Goal: Task Accomplishment & Management: Manage account settings

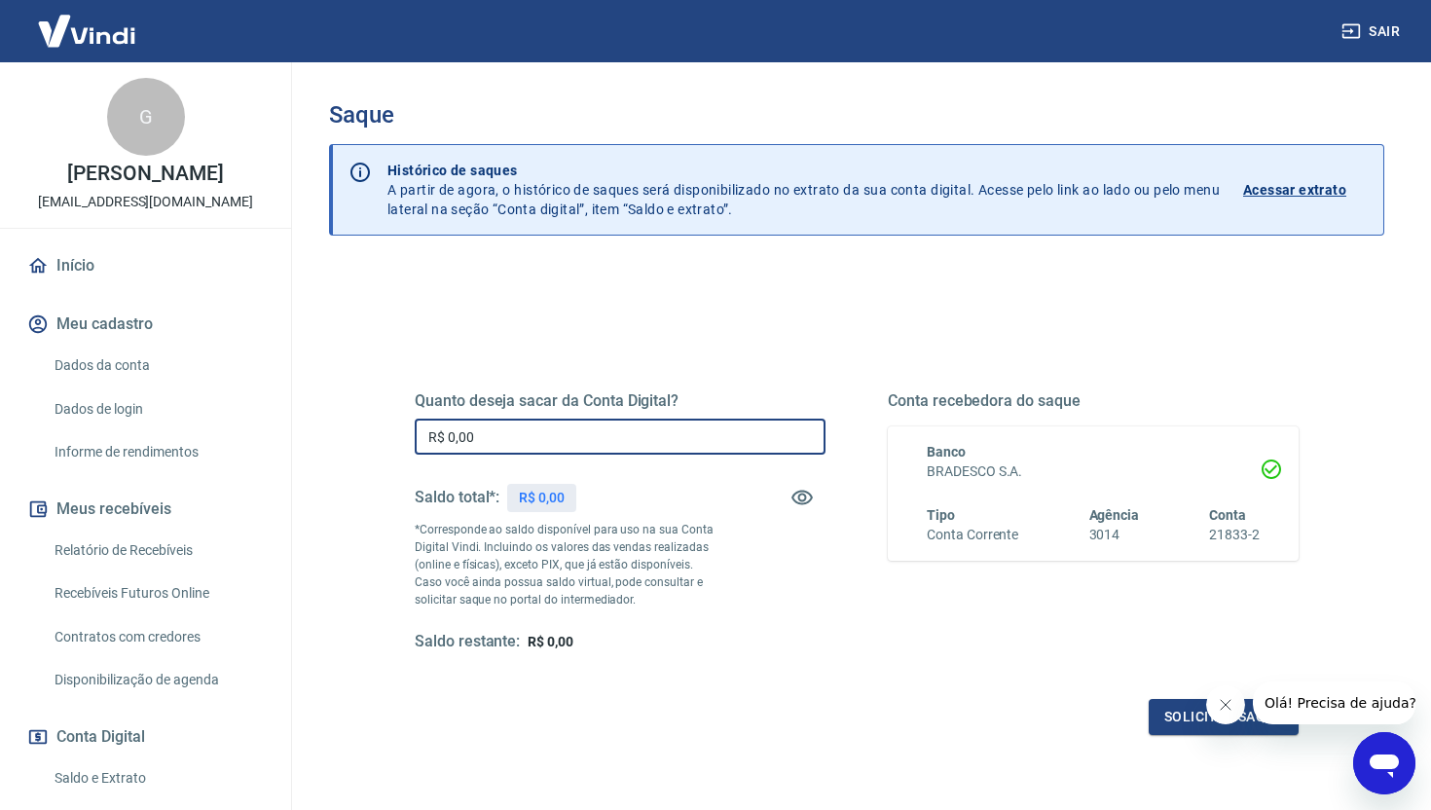
click at [533, 449] on input "R$ 0,00" at bounding box center [620, 437] width 411 height 36
type input "R$ 9.606,68"
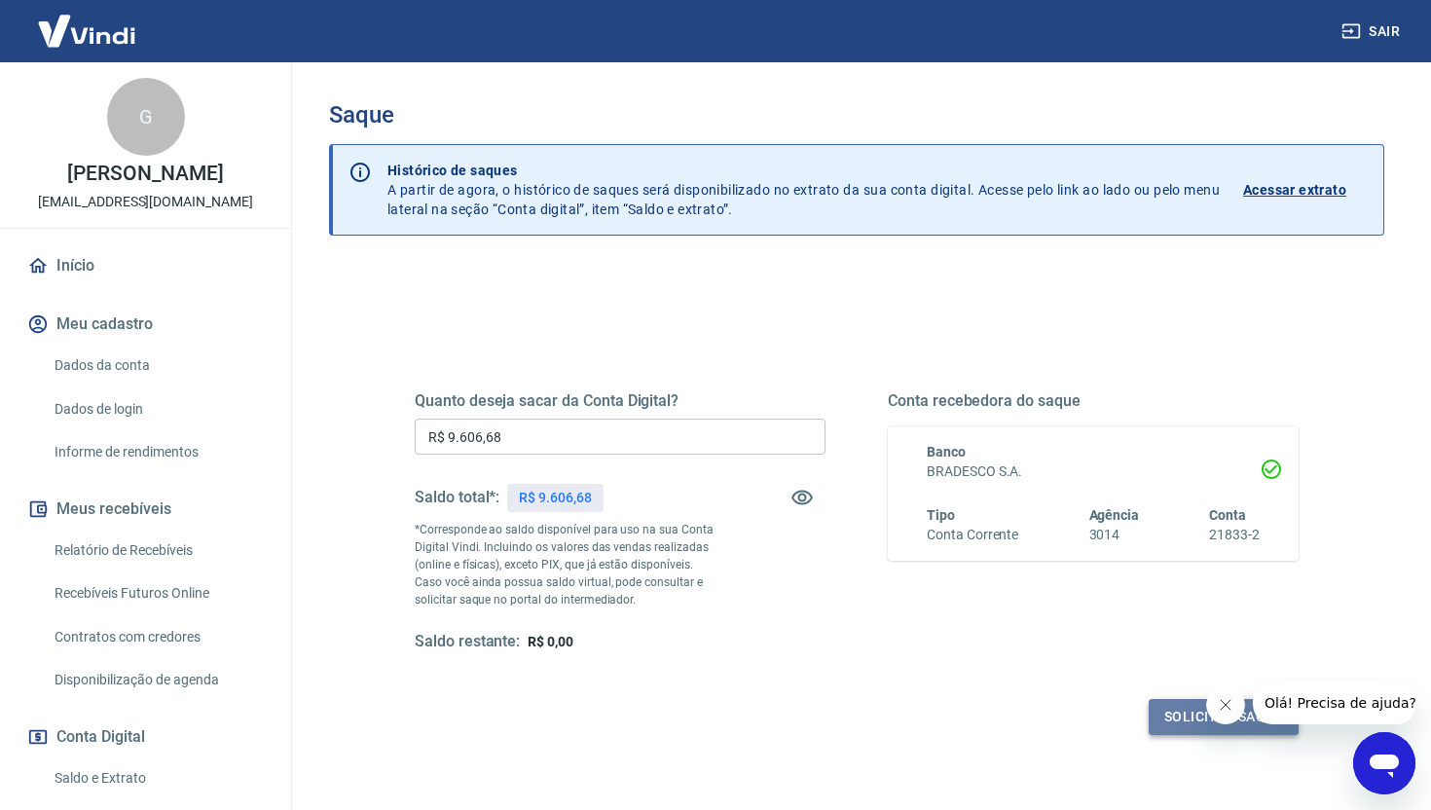
click at [1174, 720] on button "Solicitar saque" at bounding box center [1224, 717] width 150 height 36
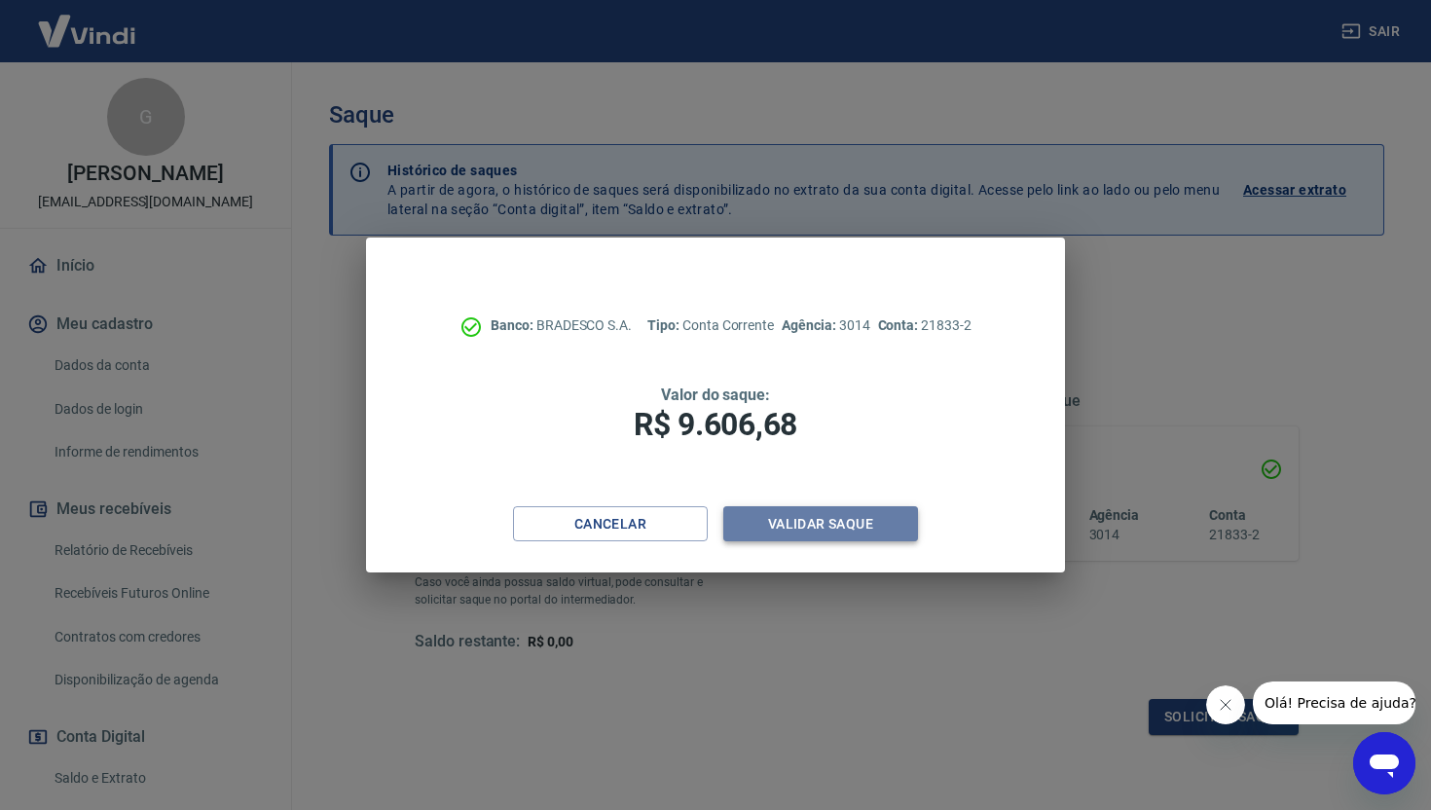
click at [865, 523] on button "Validar saque" at bounding box center [820, 524] width 195 height 36
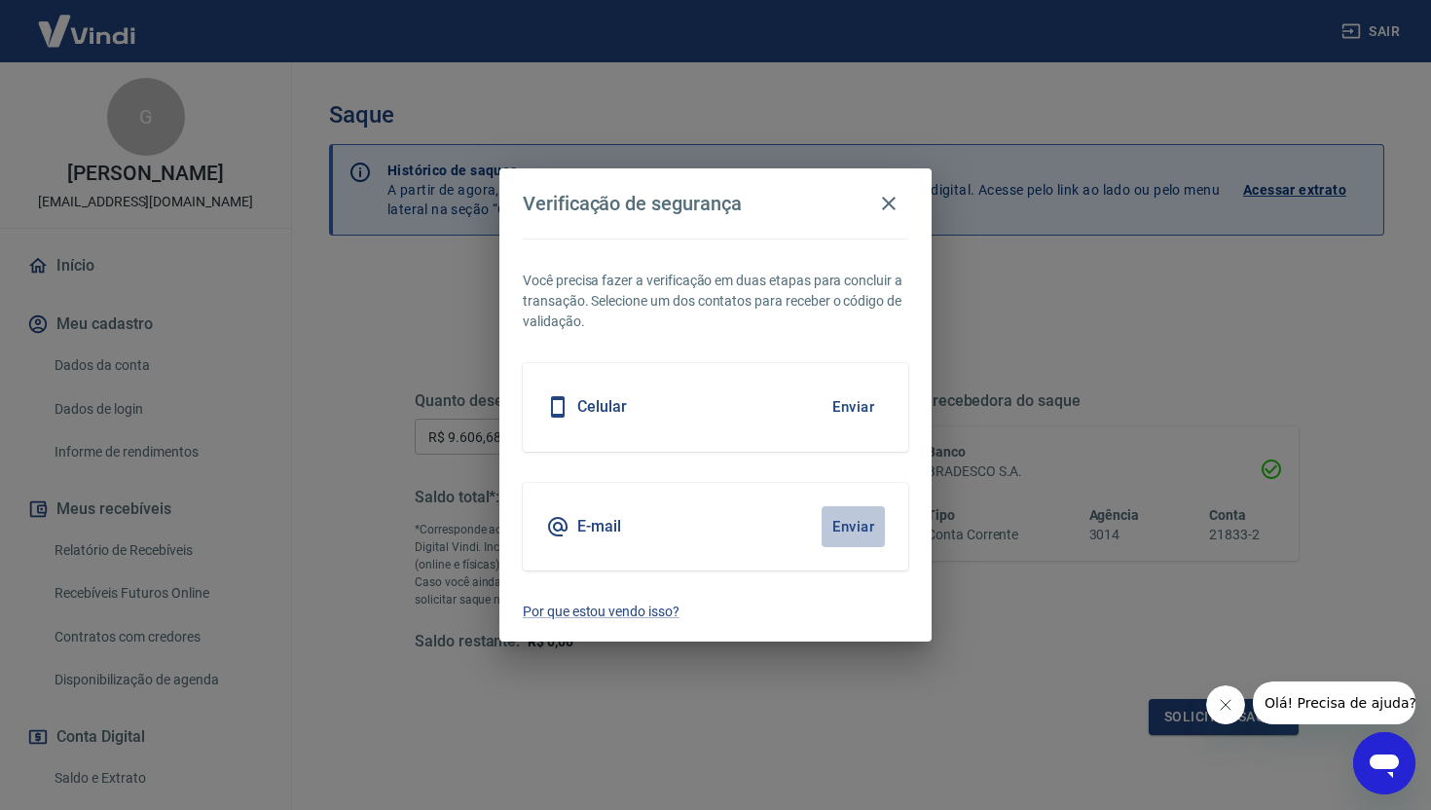
click at [865, 522] on button "Enviar" at bounding box center [852, 526] width 63 height 41
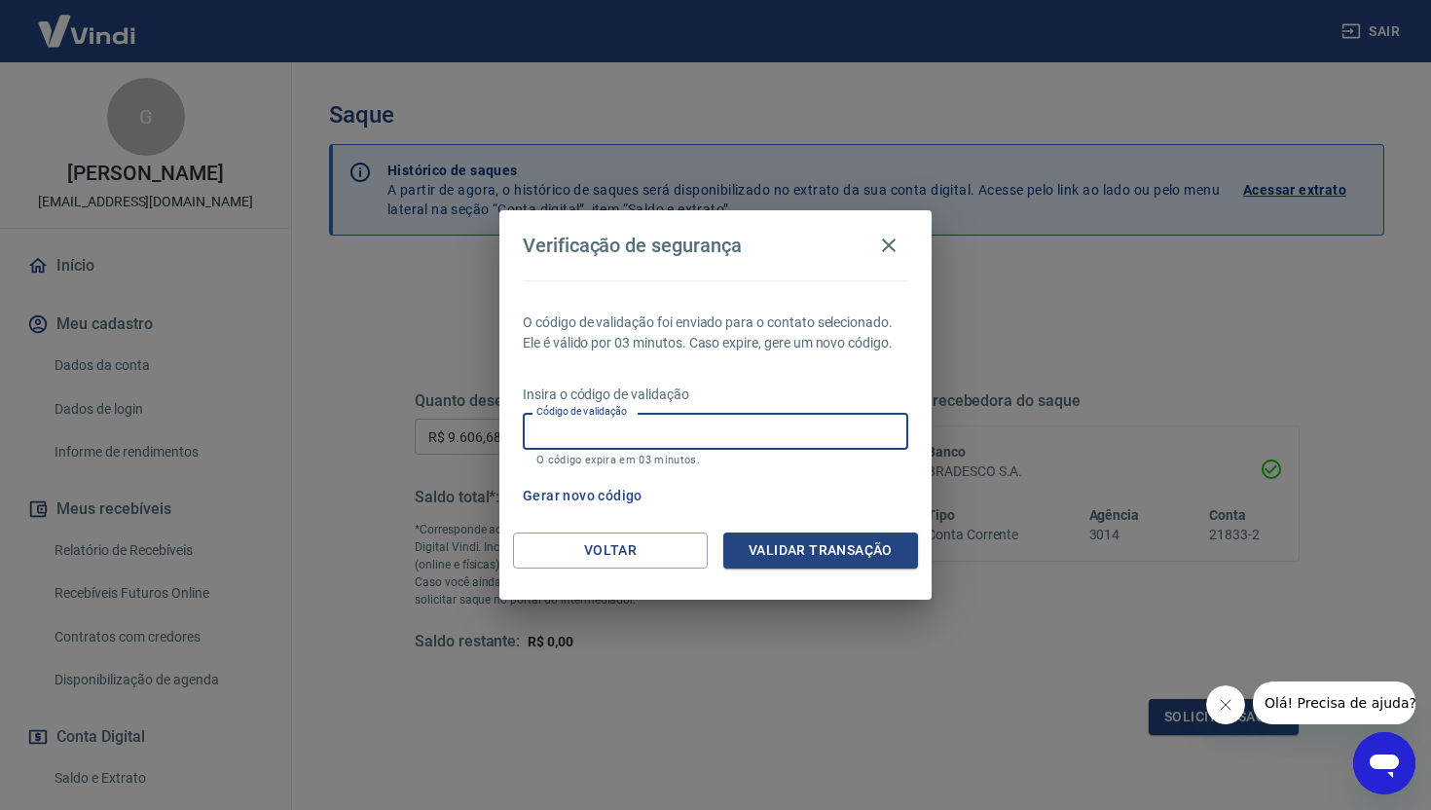
click at [605, 421] on div "Código de validação Código de validação O código expira em 03 minutos." at bounding box center [715, 439] width 385 height 53
paste input "352829"
type input "352829"
click at [785, 549] on button "Validar transação" at bounding box center [820, 550] width 195 height 36
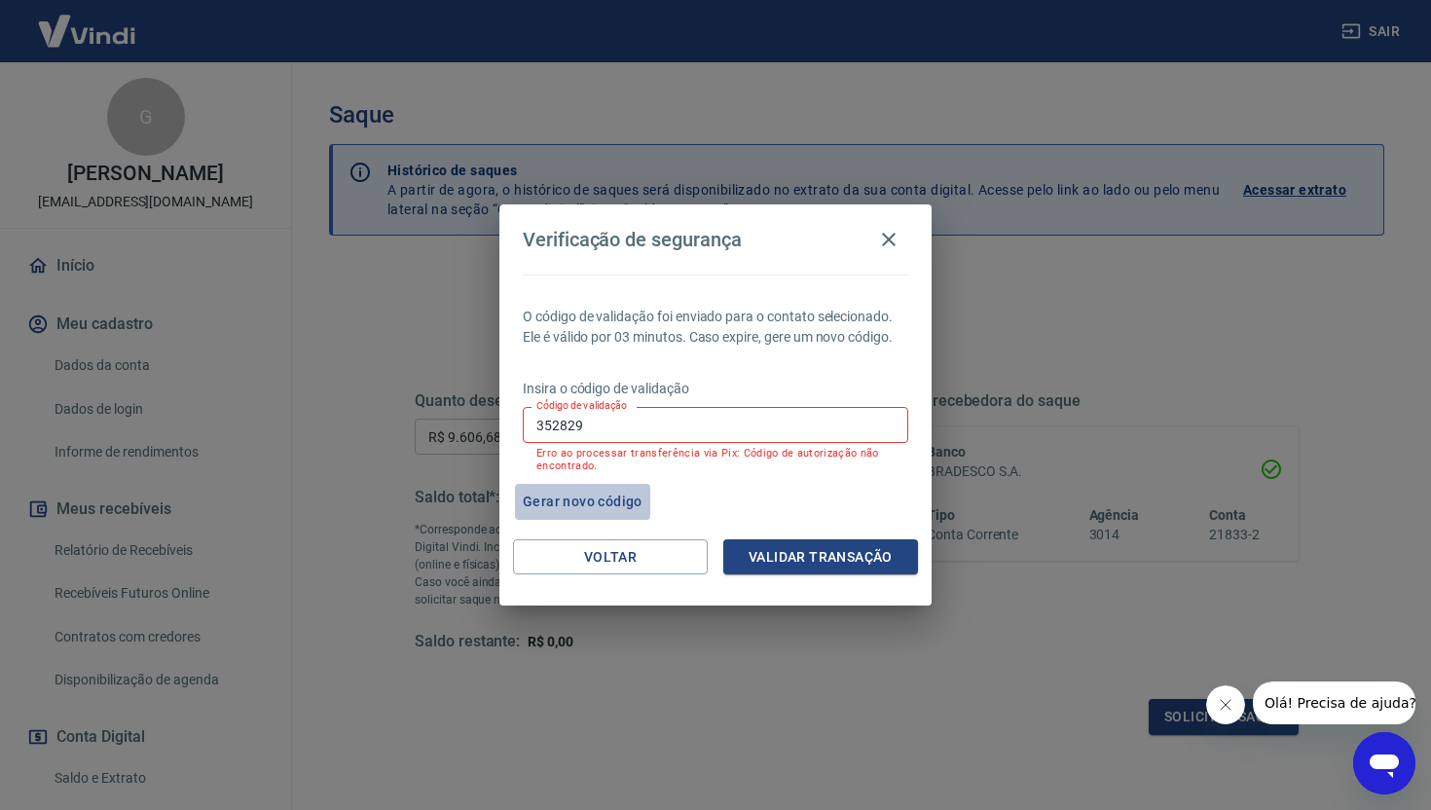
click at [615, 497] on button "Gerar novo código" at bounding box center [582, 502] width 135 height 36
drag, startPoint x: 596, startPoint y: 433, endPoint x: 491, endPoint y: 426, distance: 105.3
click at [491, 426] on div "Verificação de segurança O código de validação foi enviado para o contato selec…" at bounding box center [715, 405] width 1431 height 810
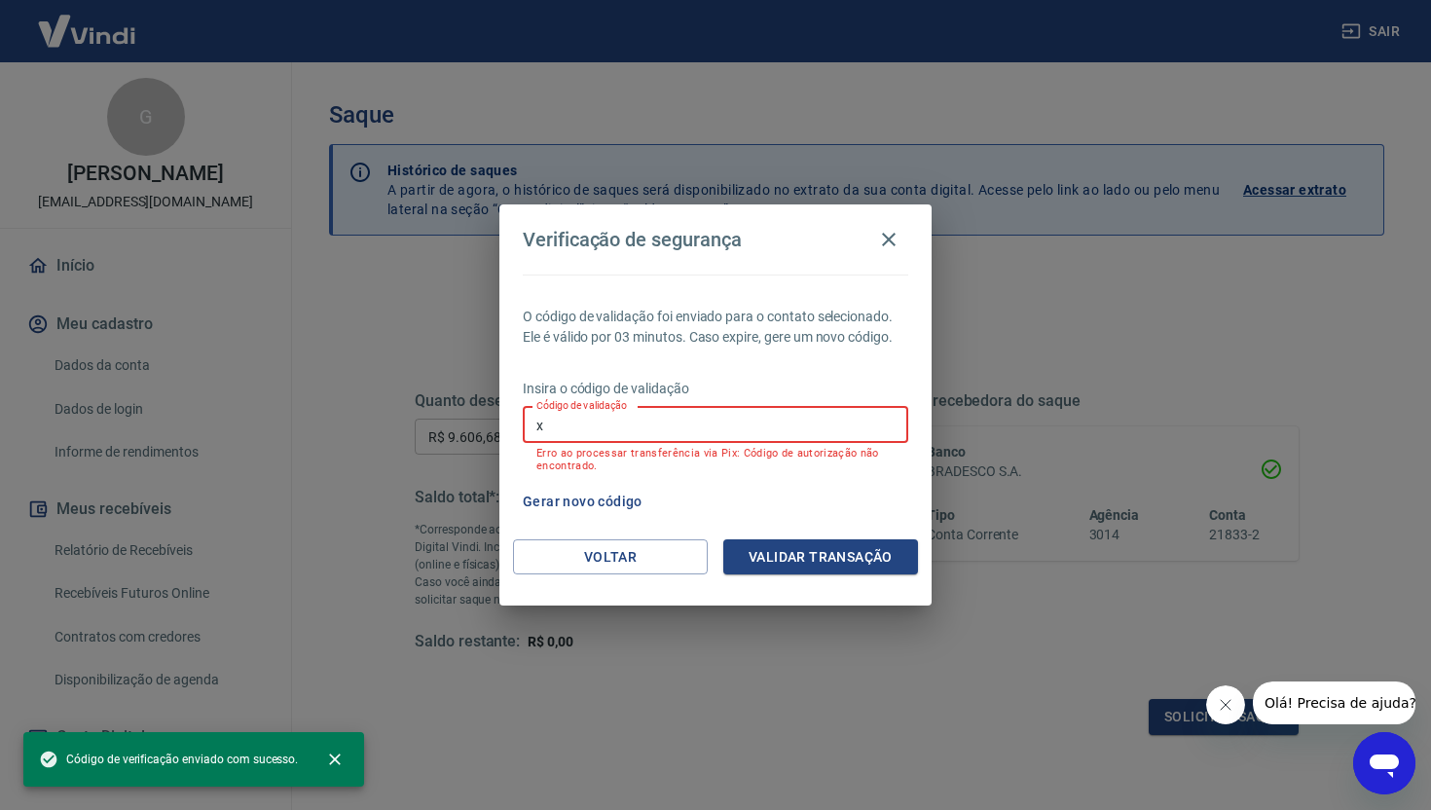
paste input "934482"
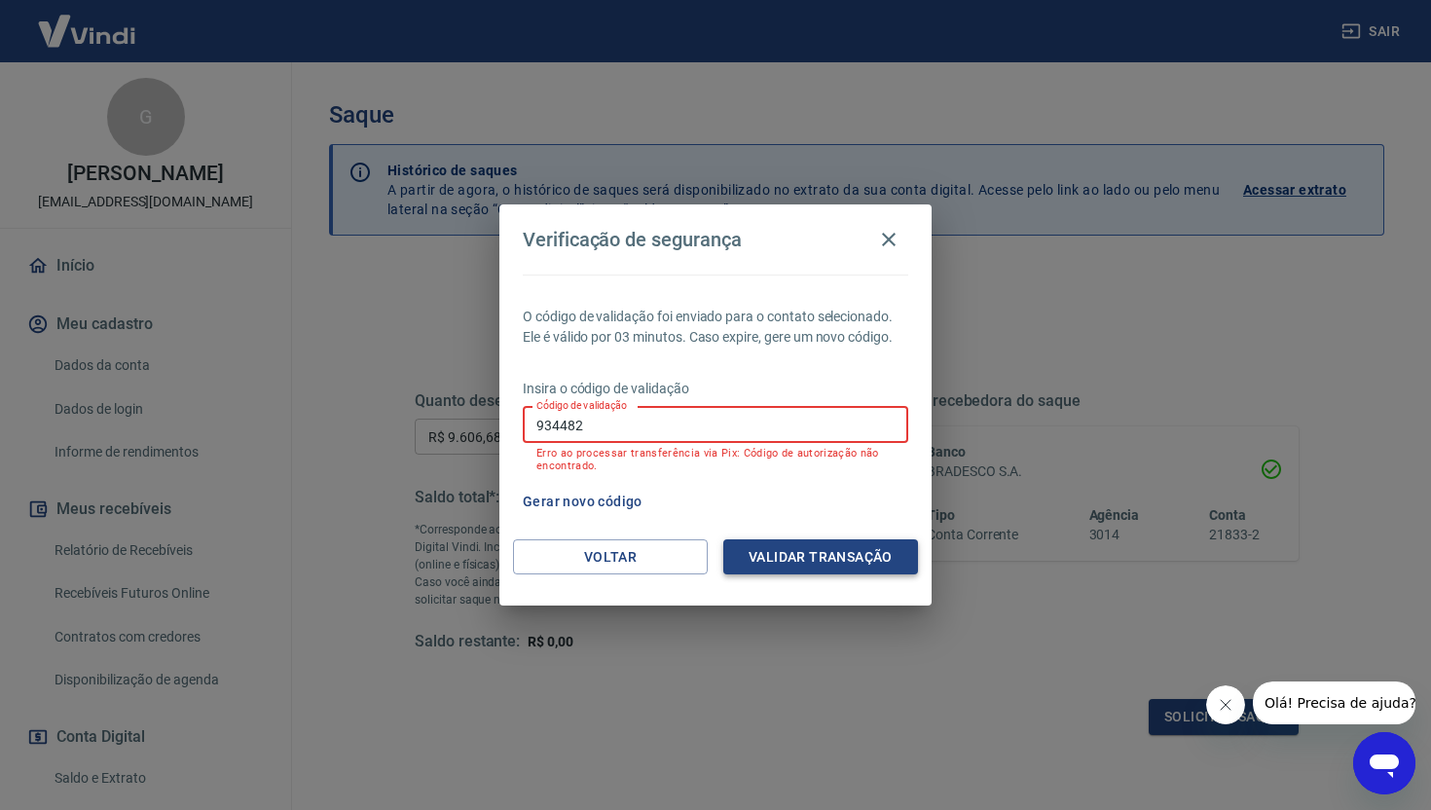
type input "934482"
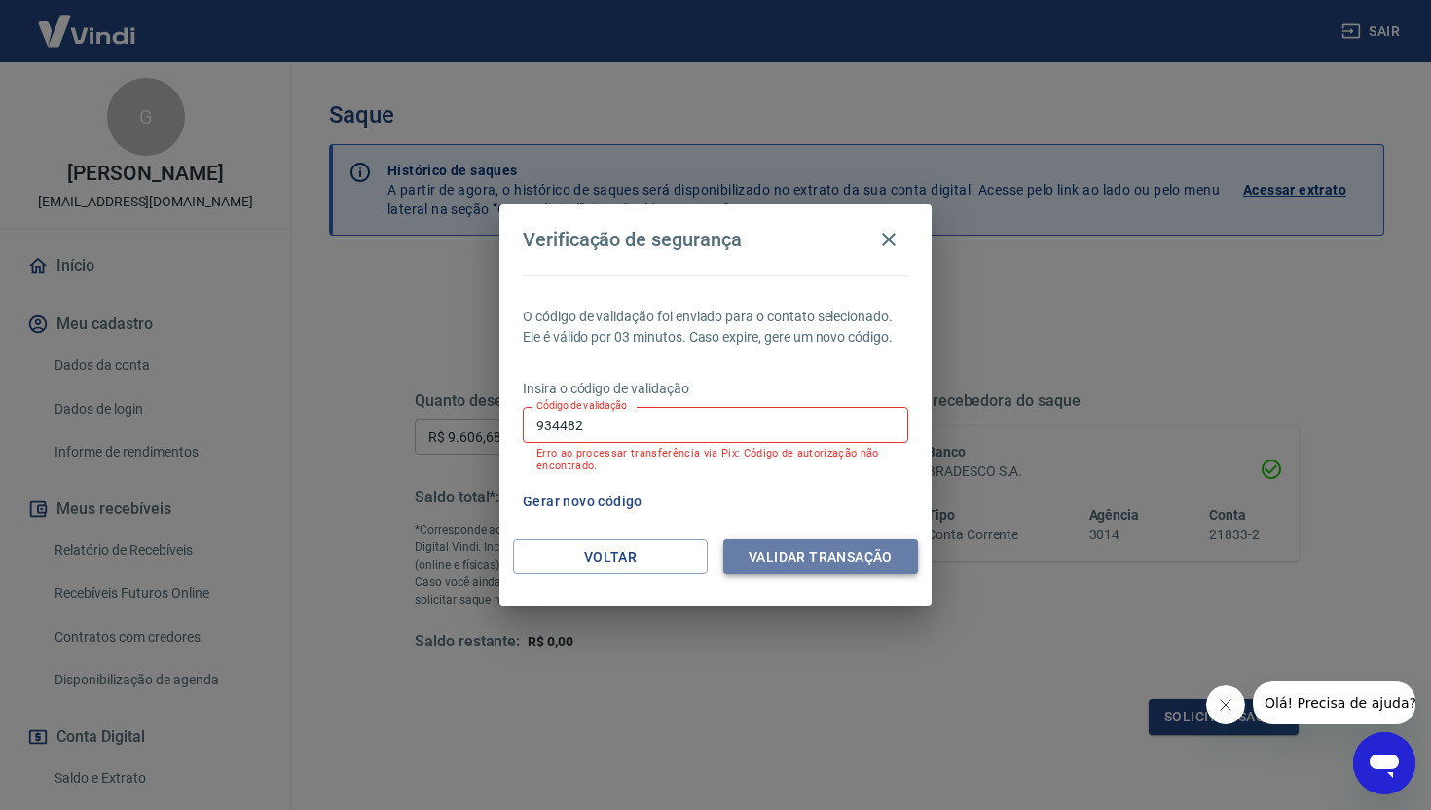
click at [844, 566] on button "Validar transação" at bounding box center [820, 557] width 195 height 36
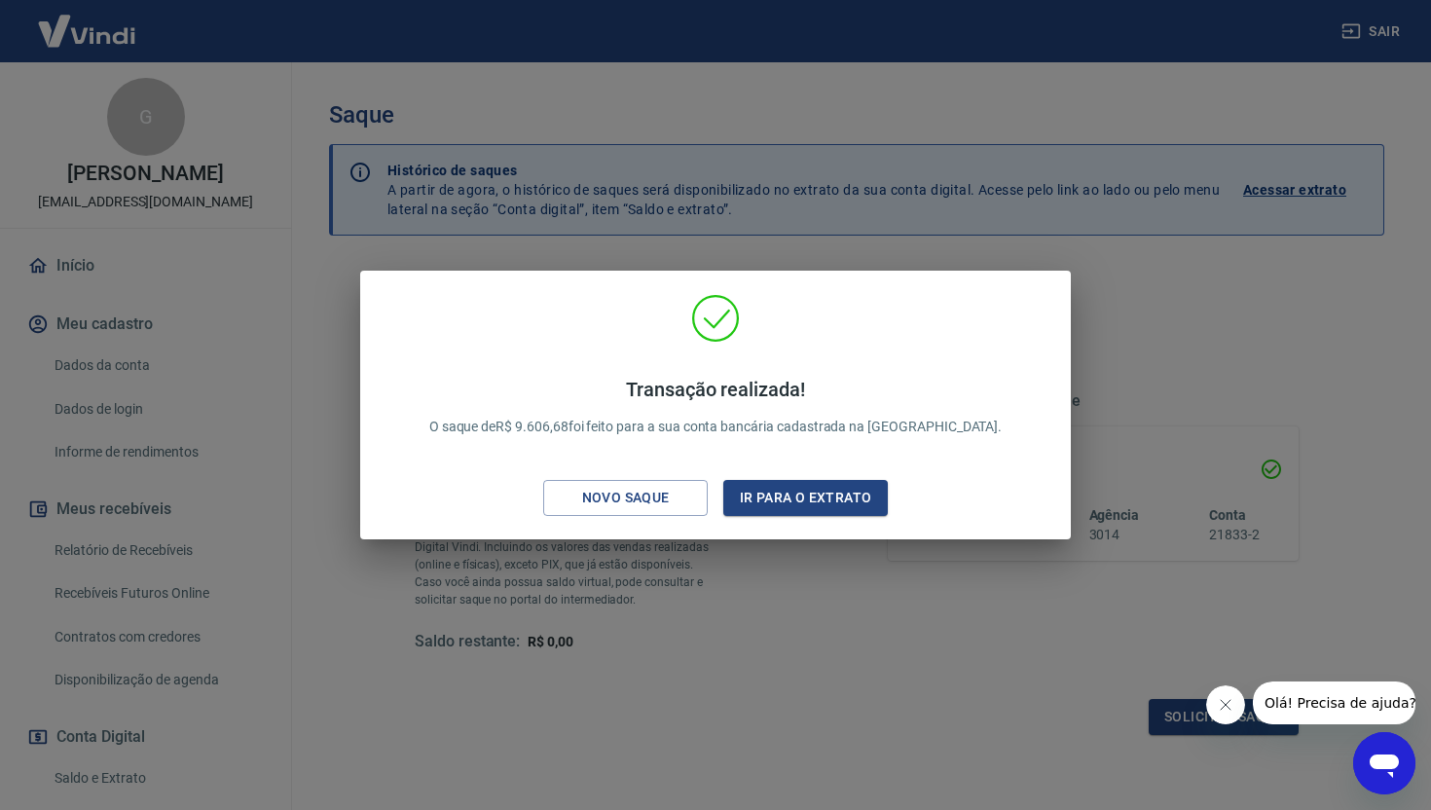
click at [911, 266] on div "Transação realizada! O saque de R$ 9.606,68 foi feito para a sua conta bancária…" at bounding box center [715, 405] width 1431 height 810
